Goal: Task Accomplishment & Management: Use online tool/utility

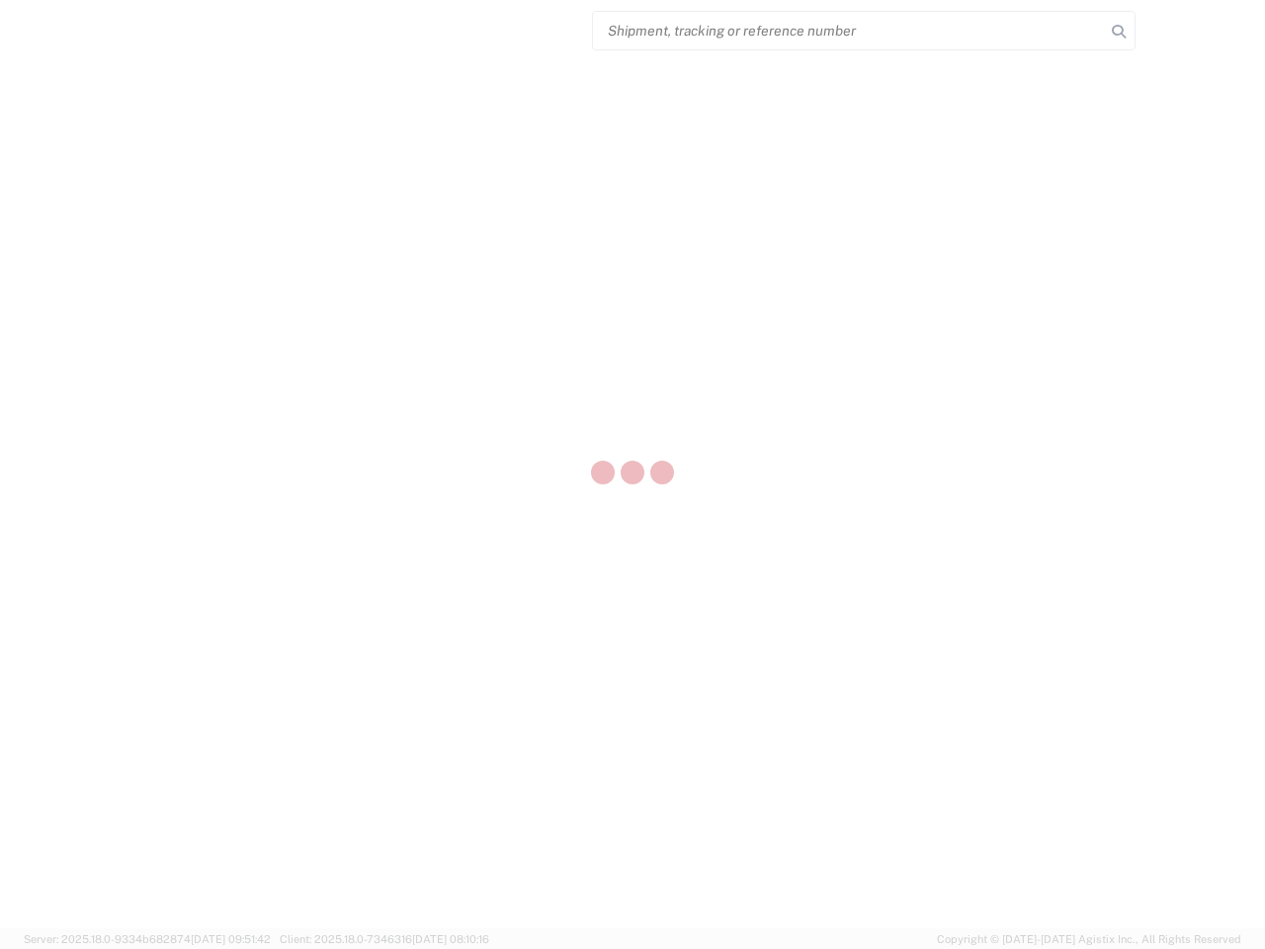
select select "US"
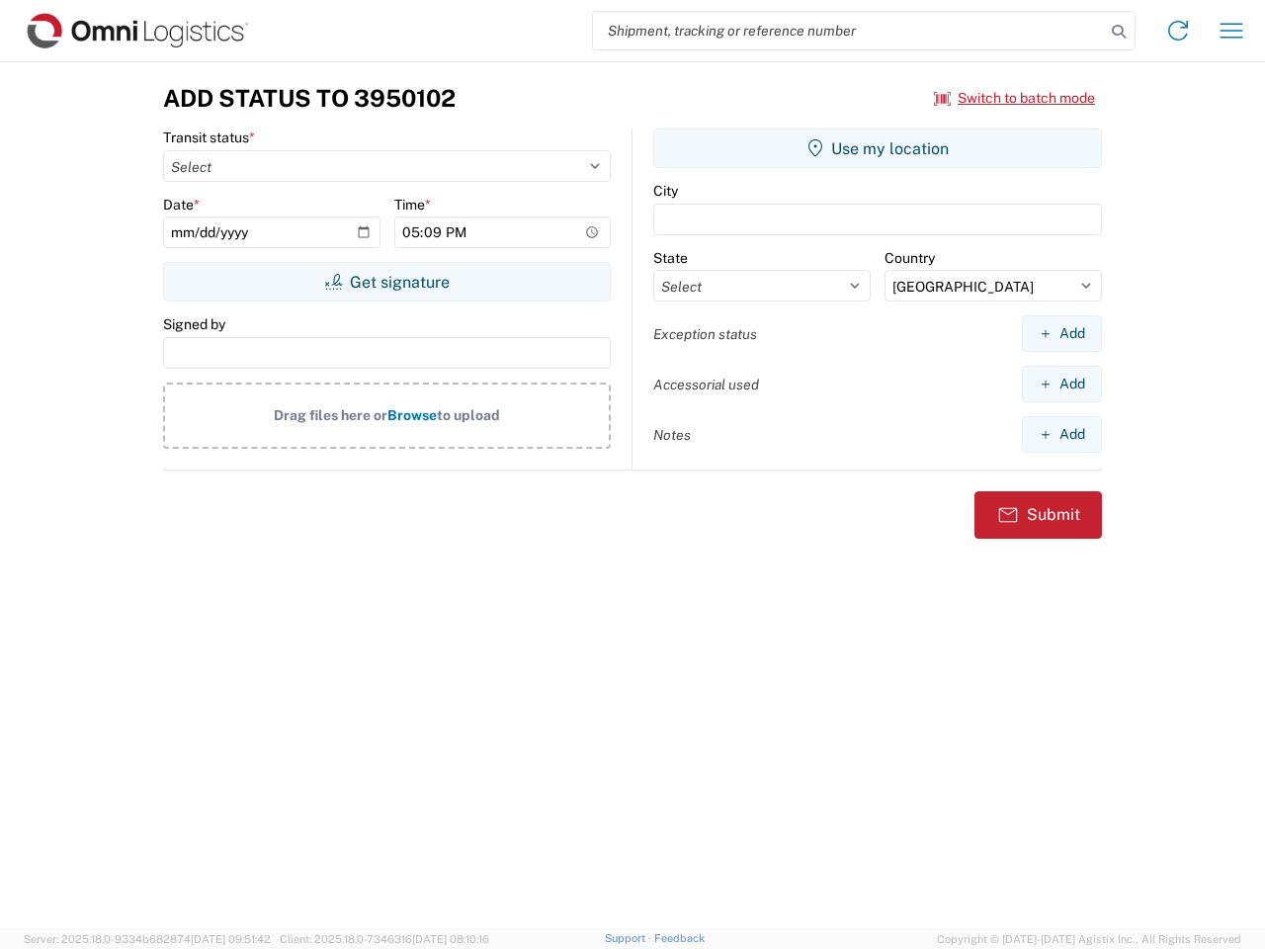
click at [849, 31] on input "search" at bounding box center [849, 31] width 512 height 38
click at [1119, 32] on icon at bounding box center [1119, 32] width 28 height 28
click at [1178, 31] on icon at bounding box center [1178, 31] width 32 height 32
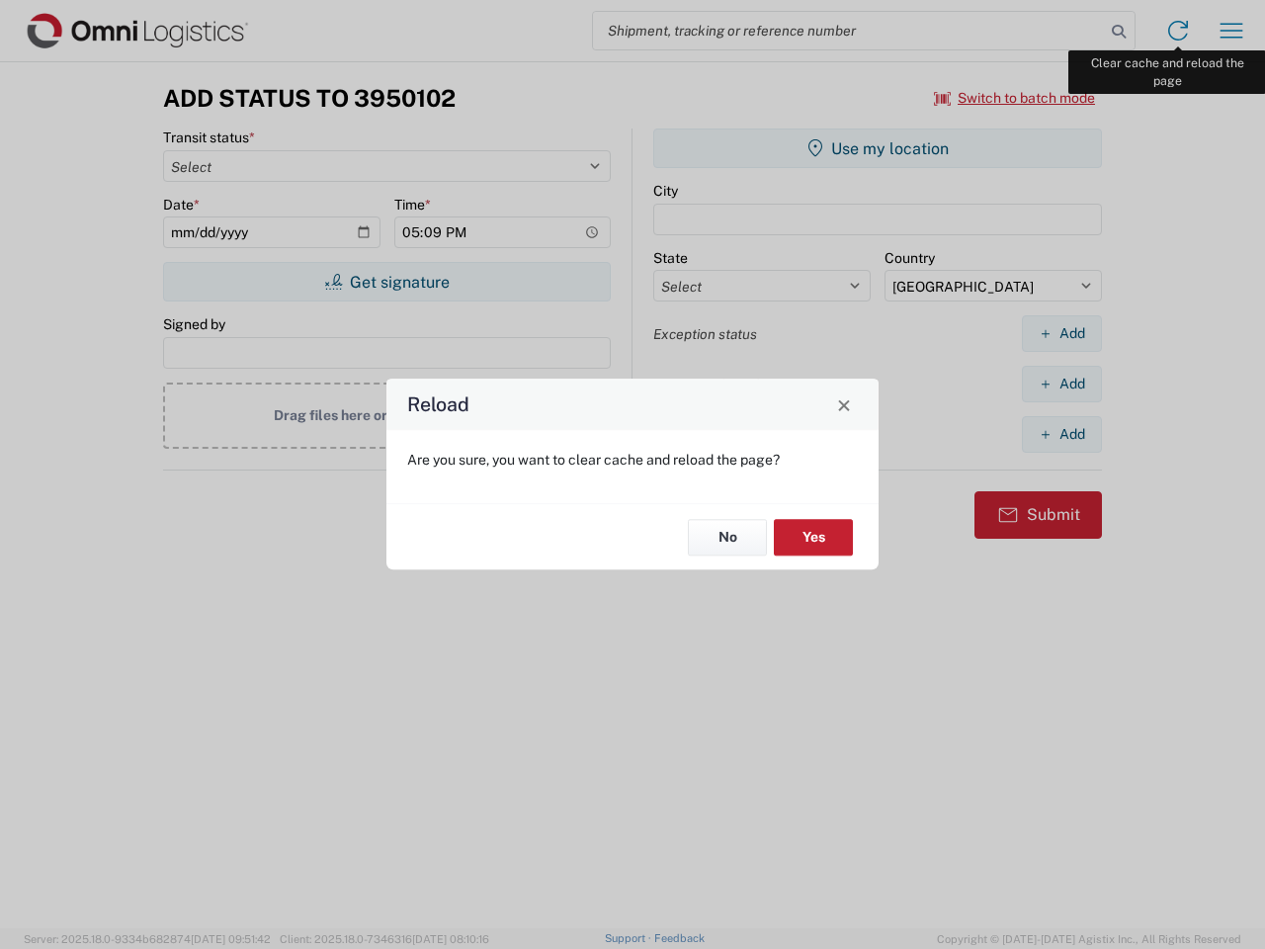
click at [1231, 31] on div "Reload Are you sure, you want to clear cache and reload the page? No Yes" at bounding box center [632, 474] width 1265 height 949
click at [1015, 98] on div "Reload Are you sure, you want to clear cache and reload the page? No Yes" at bounding box center [632, 474] width 1265 height 949
click at [386, 282] on div "Reload Are you sure, you want to clear cache and reload the page? No Yes" at bounding box center [632, 474] width 1265 height 949
click at [877, 148] on div "Reload Are you sure, you want to clear cache and reload the page? No Yes" at bounding box center [632, 474] width 1265 height 949
click at [1061, 333] on div "Reload Are you sure, you want to clear cache and reload the page? No Yes" at bounding box center [632, 474] width 1265 height 949
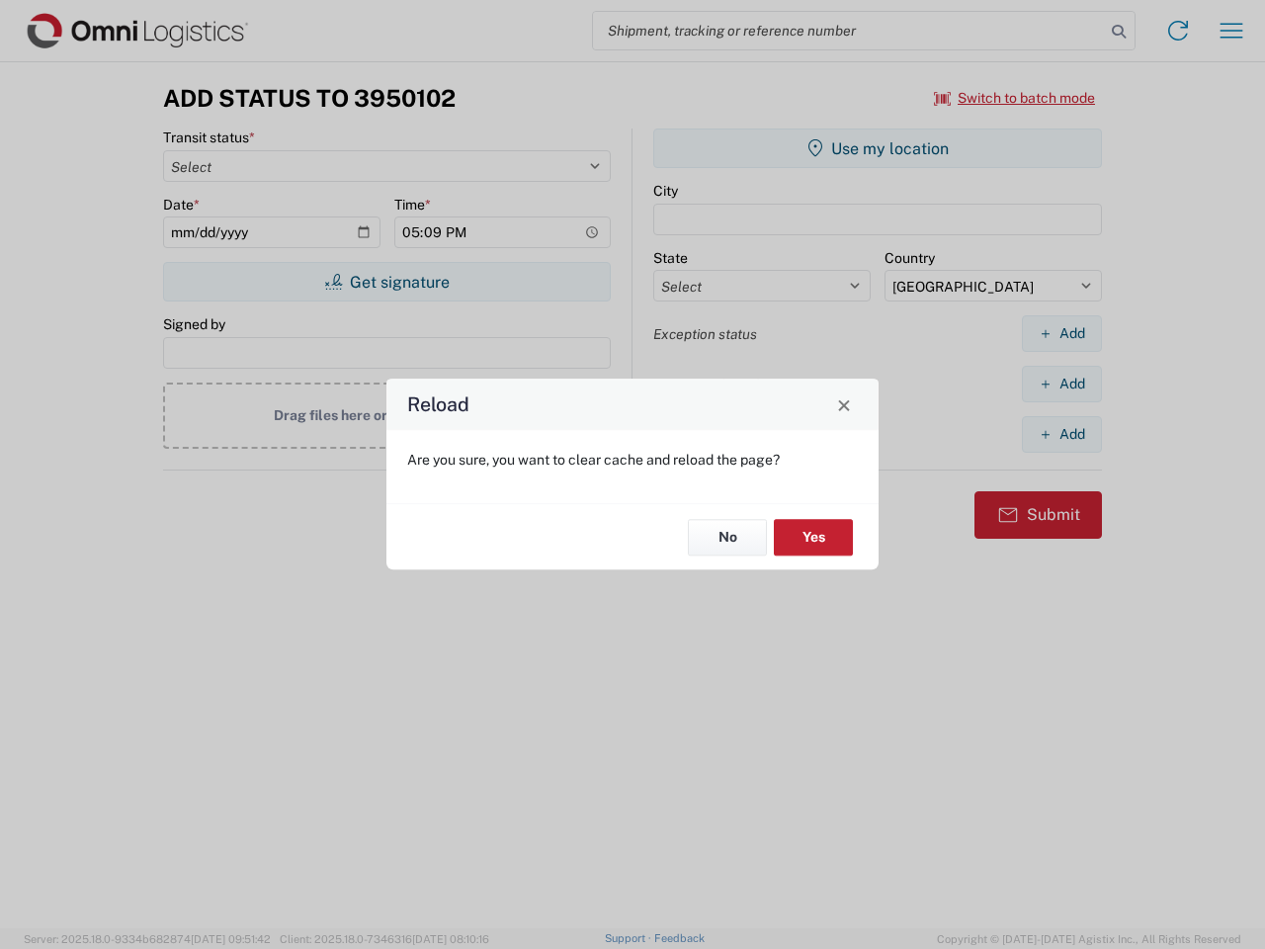
click at [1061, 383] on div "Reload Are you sure, you want to clear cache and reload the page? No Yes" at bounding box center [632, 474] width 1265 height 949
click at [1061, 434] on div "Reload Are you sure, you want to clear cache and reload the page? No Yes" at bounding box center [632, 474] width 1265 height 949
